Goal: Use online tool/utility

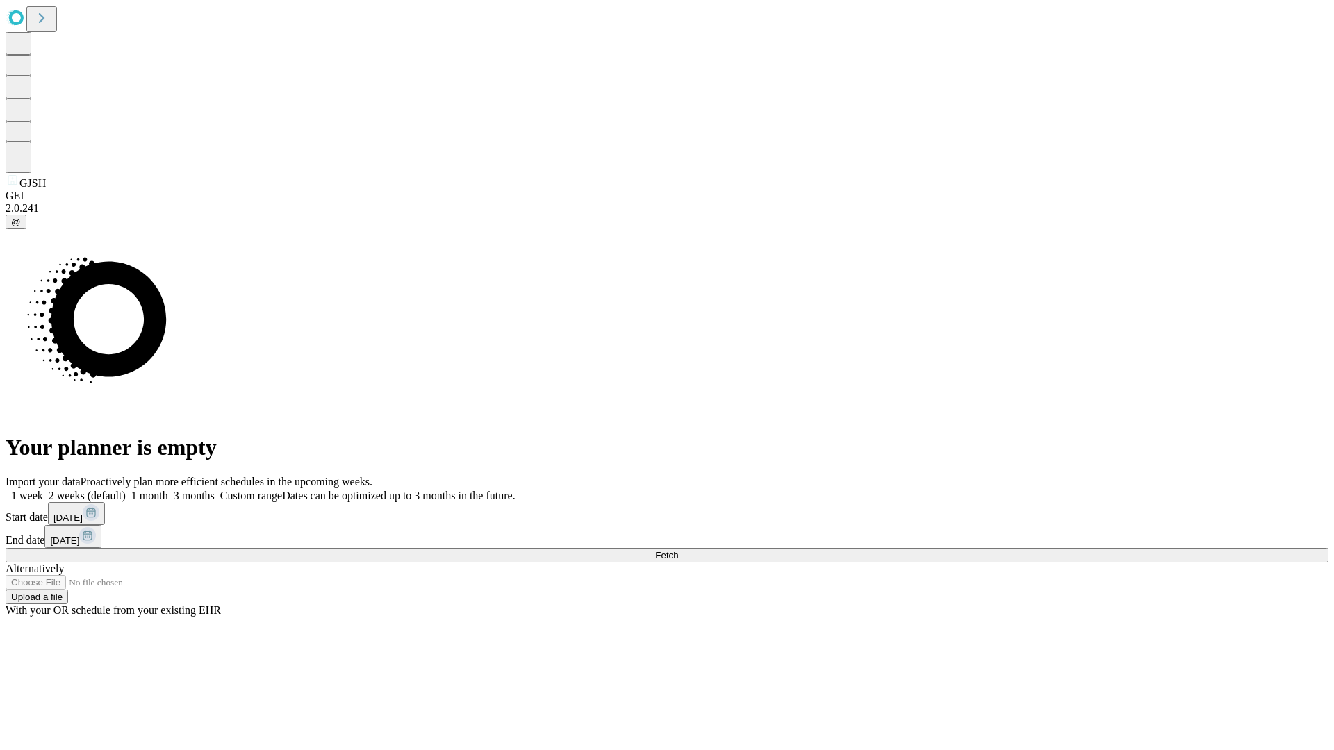
click at [678, 550] on span "Fetch" at bounding box center [666, 555] width 23 height 10
